Goal: Task Accomplishment & Management: Manage account settings

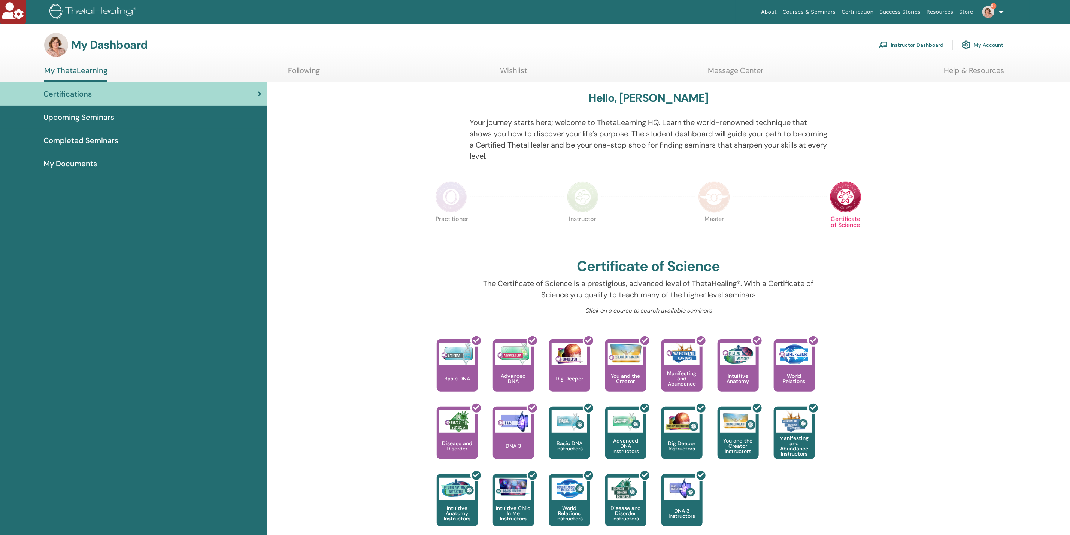
click at [900, 39] on link "Instructor Dashboard" at bounding box center [911, 45] width 64 height 16
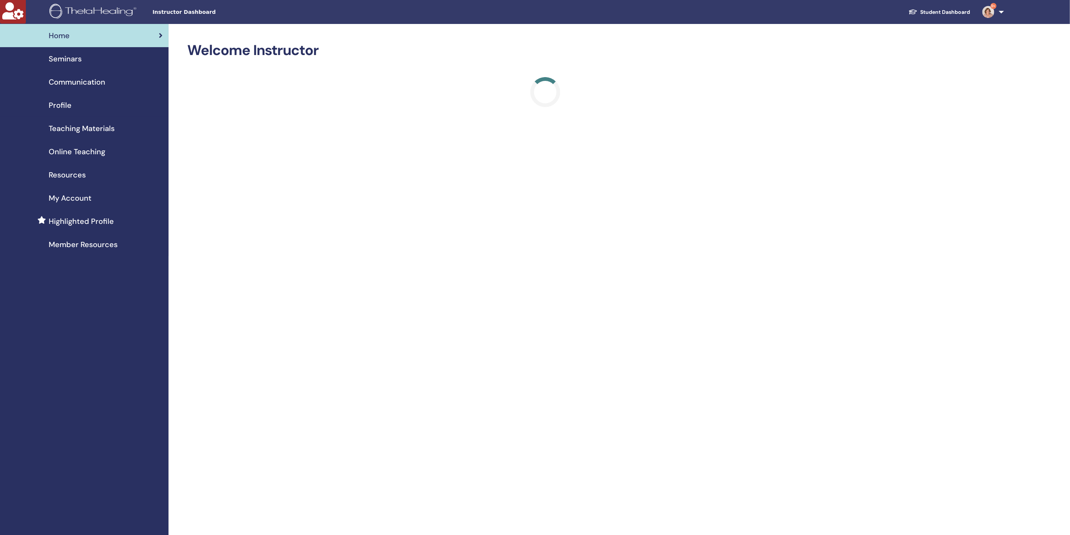
click at [1001, 12] on link "9+" at bounding box center [991, 12] width 31 height 24
click at [66, 60] on span "Seminars" at bounding box center [65, 58] width 33 height 11
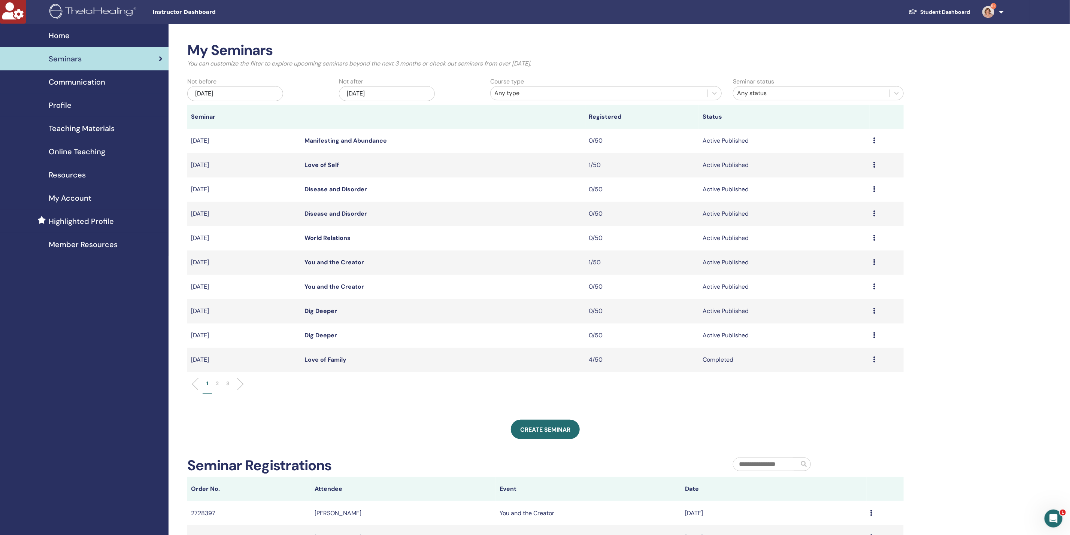
click at [876, 307] on div "Preview Edit Attendees Cancel" at bounding box center [886, 311] width 27 height 9
click at [819, 345] on p "Cancel" at bounding box center [817, 347] width 28 height 9
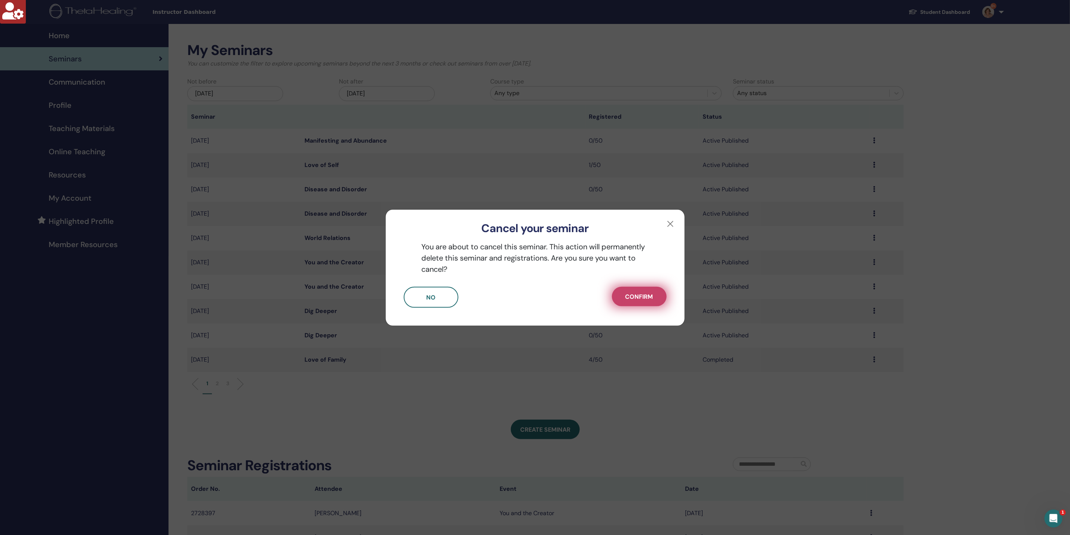
click at [617, 292] on button "Confirm" at bounding box center [639, 296] width 55 height 19
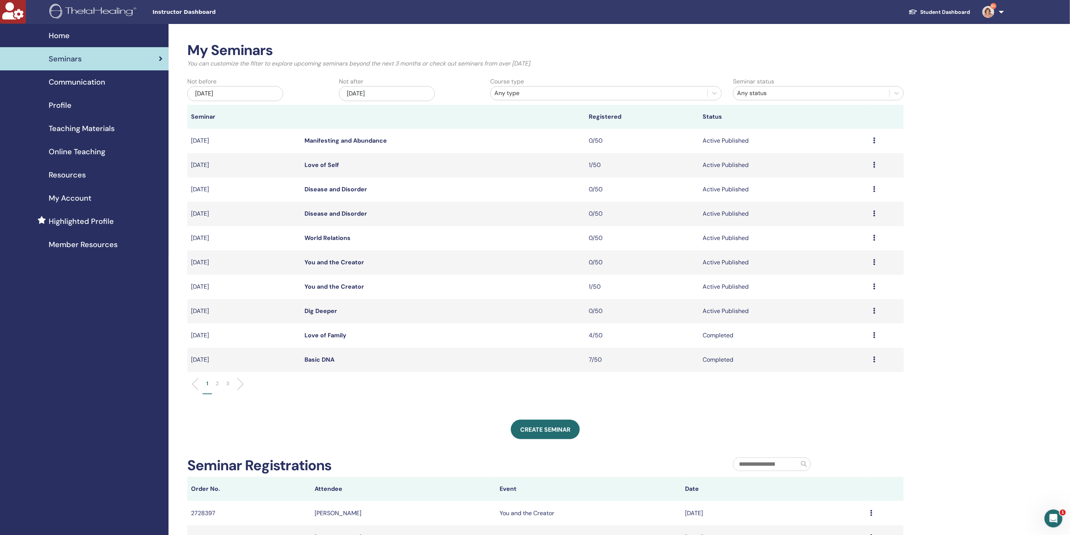
click at [873, 338] on td "Preview Attendees" at bounding box center [887, 336] width 34 height 24
click at [876, 310] on div "Preview Edit Attendees Cancel" at bounding box center [886, 311] width 27 height 9
click at [814, 348] on p "Cancel" at bounding box center [816, 349] width 28 height 9
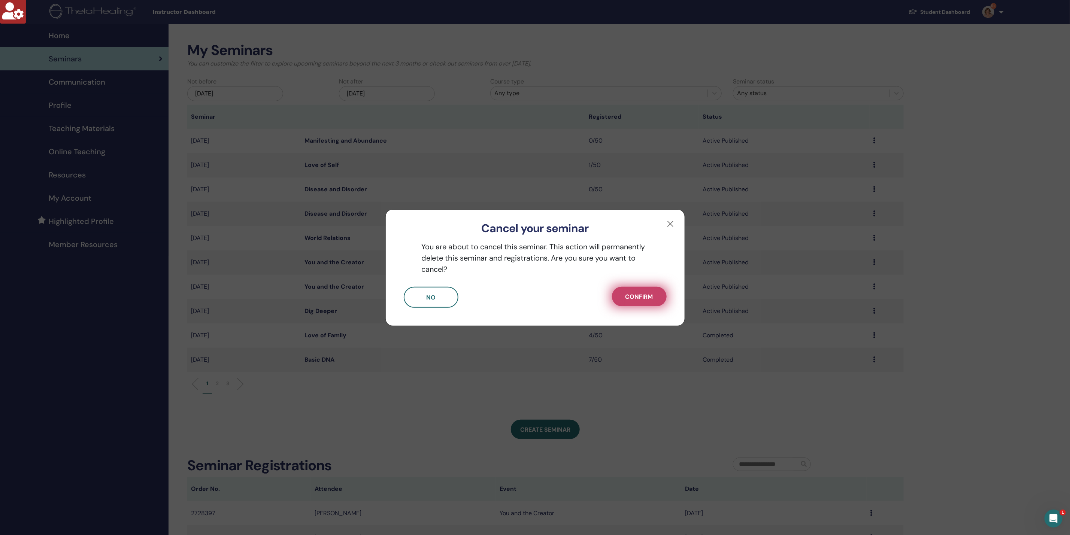
click at [640, 298] on span "Confirm" at bounding box center [639, 297] width 28 height 8
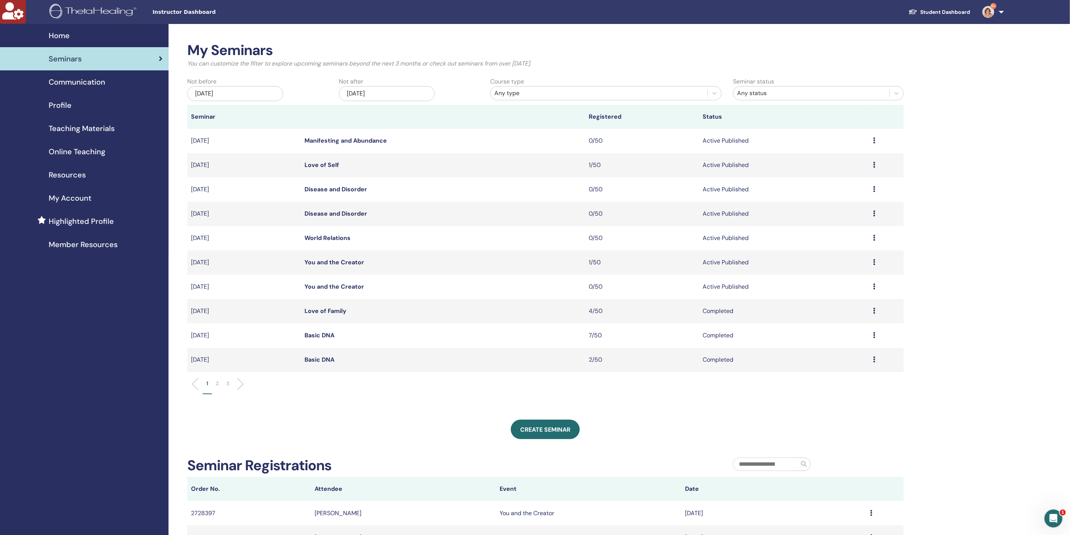
click at [405, 402] on div "My Seminars You can customize the filter to explore upcoming seminars beyond th…" at bounding box center [545, 296] width 716 height 508
click at [68, 104] on span "Profile" at bounding box center [60, 105] width 23 height 11
